Goal: Task Accomplishment & Management: Manage account settings

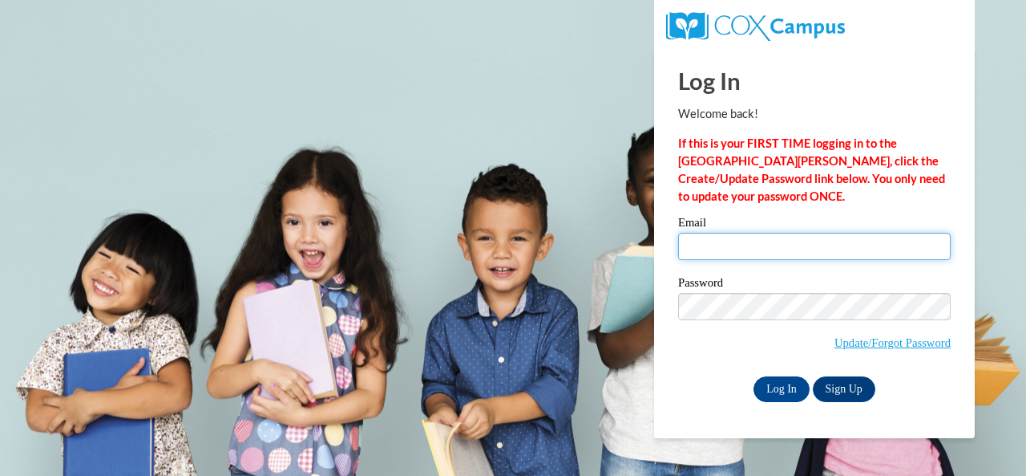
click at [793, 256] on input "Email" at bounding box center [814, 246] width 273 height 27
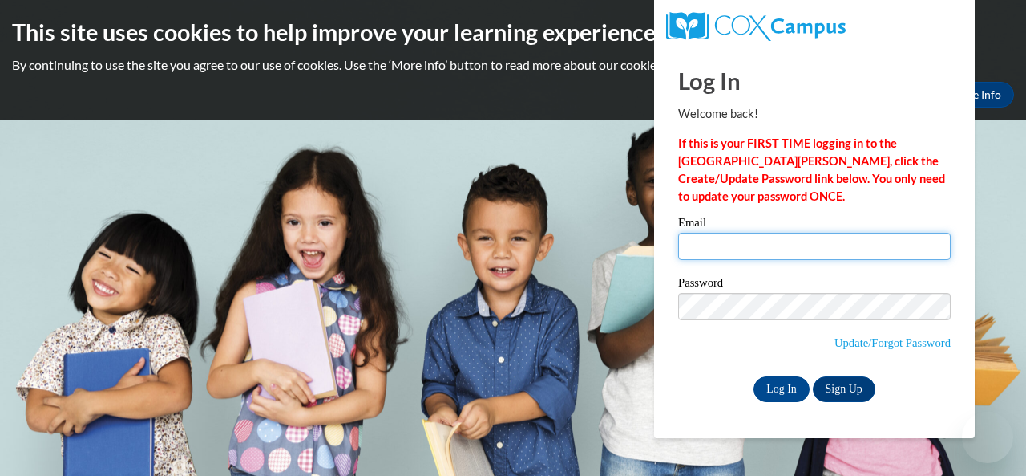
type input "coleman.alisa.n@muscogee.k12.ga.us"
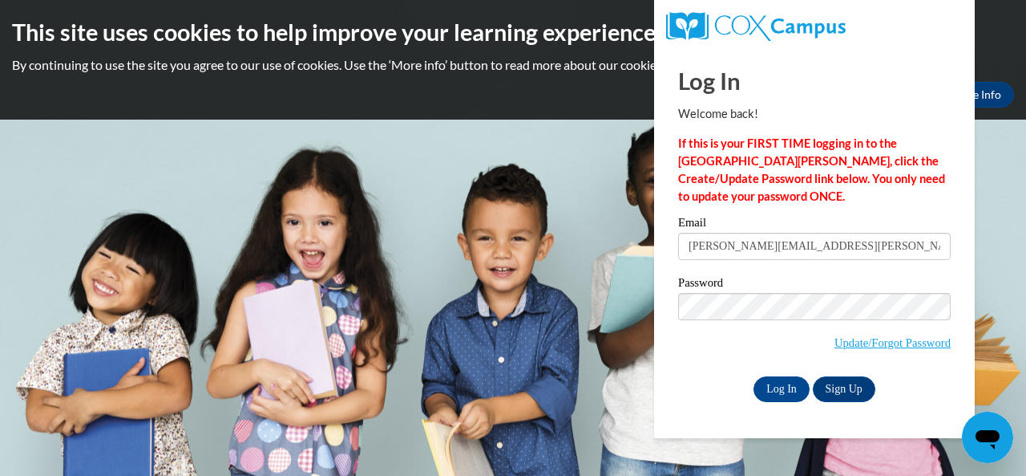
click at [696, 325] on span "Update/Forgot Password" at bounding box center [814, 326] width 273 height 67
click at [801, 394] on input "Log In" at bounding box center [782, 389] width 56 height 26
click at [793, 391] on input "Log In" at bounding box center [782, 389] width 56 height 26
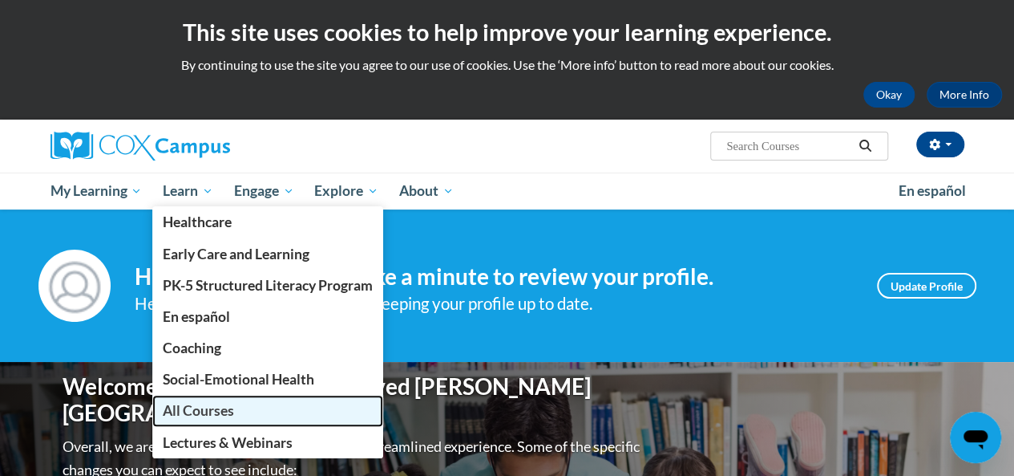
click at [205, 415] on span "All Courses" at bounding box center [198, 410] width 71 height 17
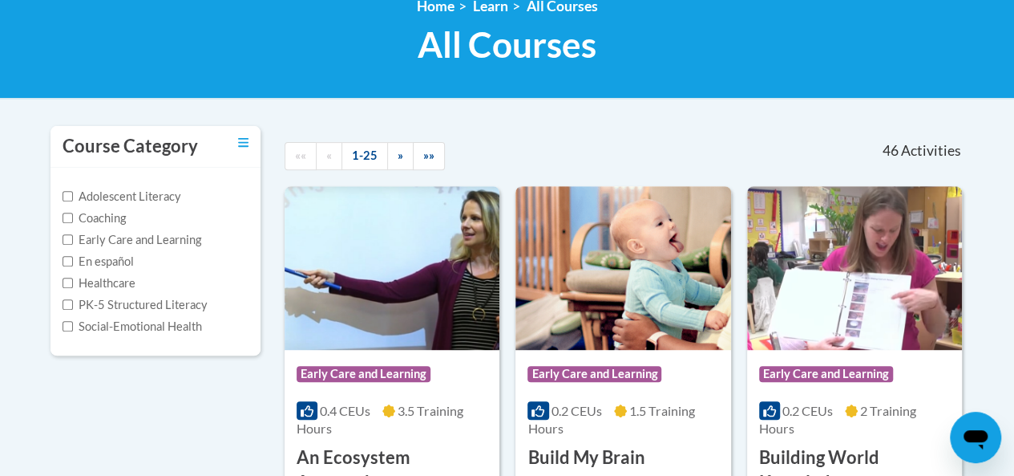
scroll to position [230, 0]
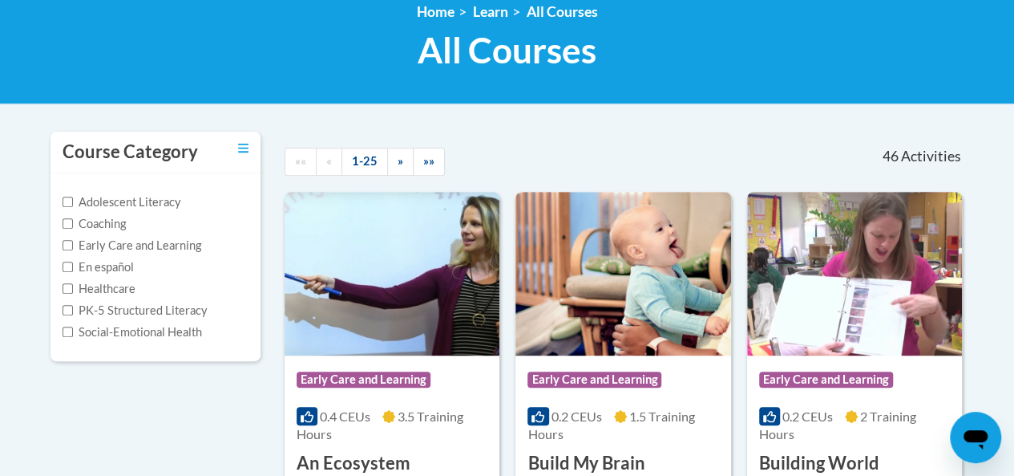
click at [61, 312] on div "Adolescent Literacy Coaching Early Care and Learning En español Healthcare PK-5…" at bounding box center [156, 267] width 211 height 188
click at [73, 309] on label "PK-5 Structured Literacy" at bounding box center [135, 311] width 145 height 18
click at [73, 309] on input "PK-5 Structured Literacy" at bounding box center [68, 310] width 10 height 10
checkbox input "true"
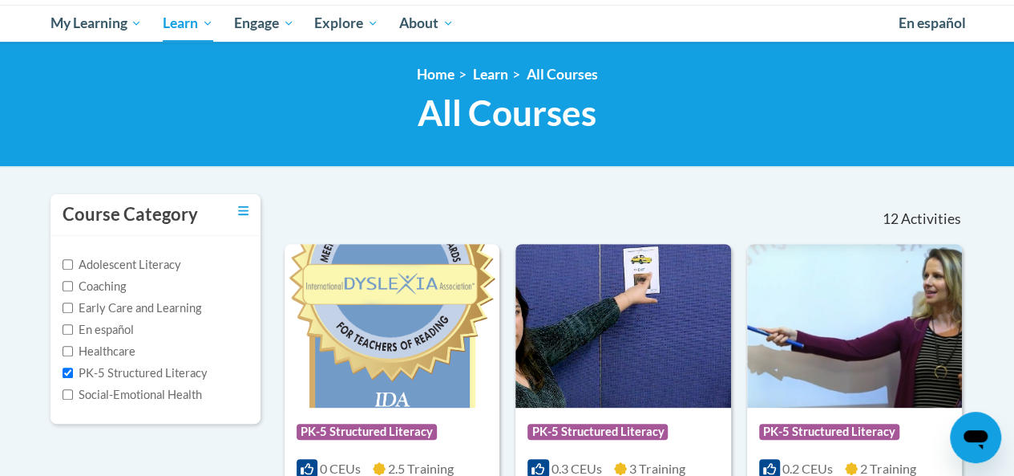
scroll to position [0, 0]
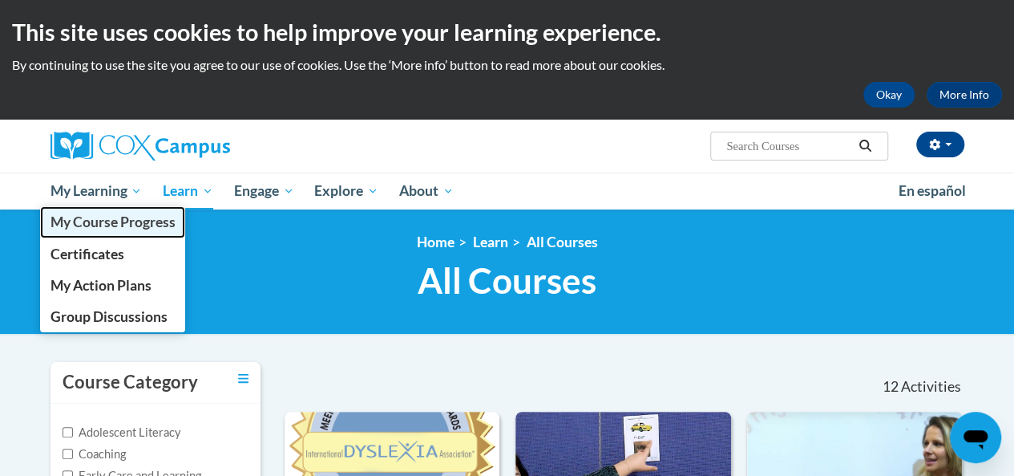
click at [104, 237] on link "My Course Progress" at bounding box center [113, 221] width 146 height 31
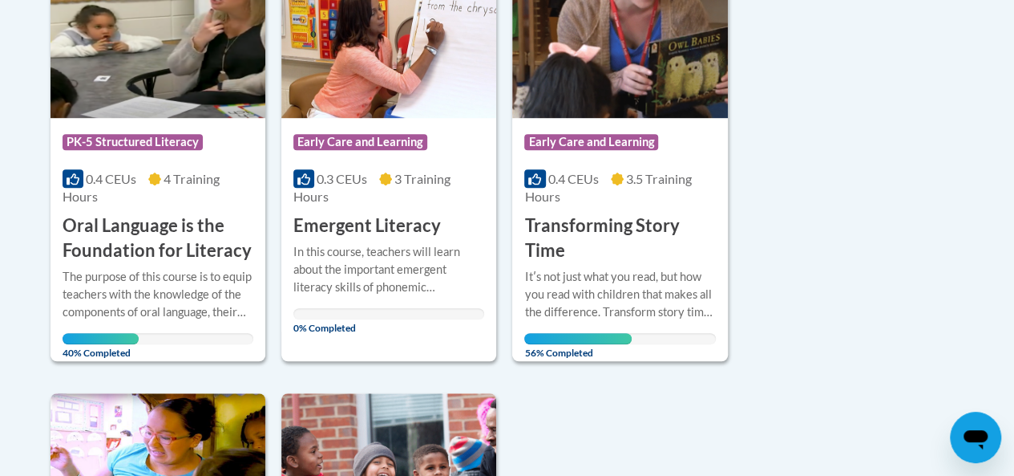
scroll to position [456, 0]
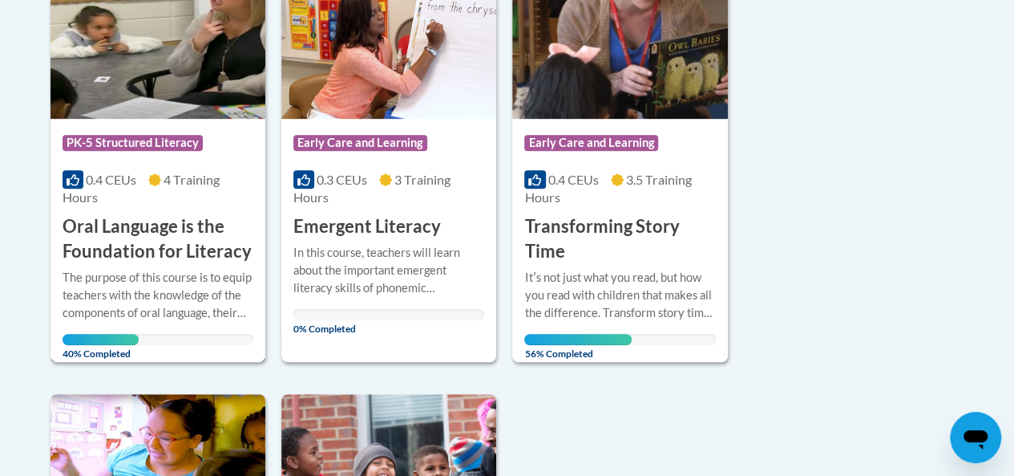
click at [206, 261] on h3 "Oral Language is the Foundation for Literacy" at bounding box center [158, 239] width 191 height 50
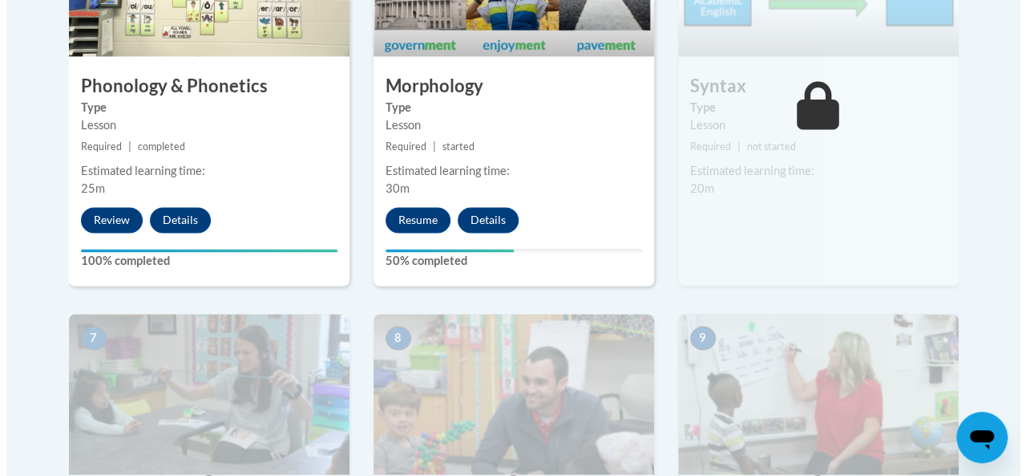
scroll to position [1176, 0]
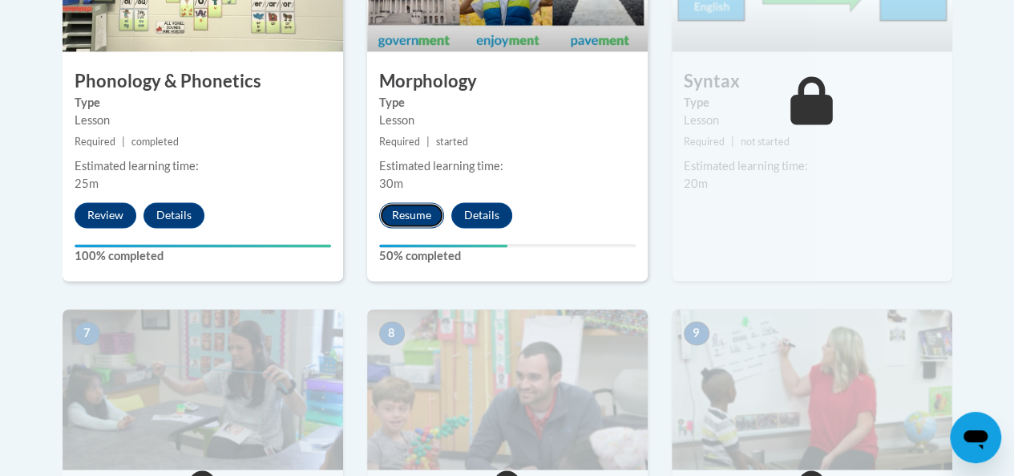
click at [408, 213] on button "Resume" at bounding box center [411, 215] width 65 height 26
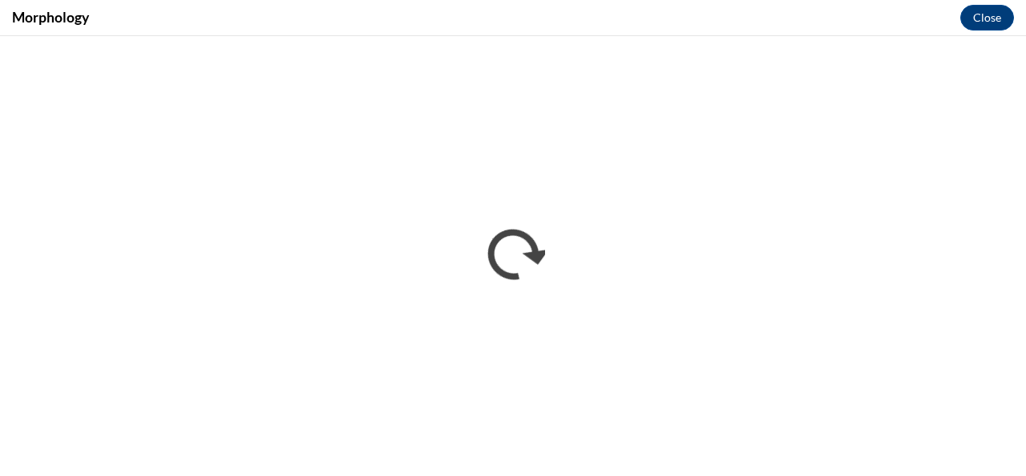
scroll to position [0, 0]
